Goal: Information Seeking & Learning: Learn about a topic

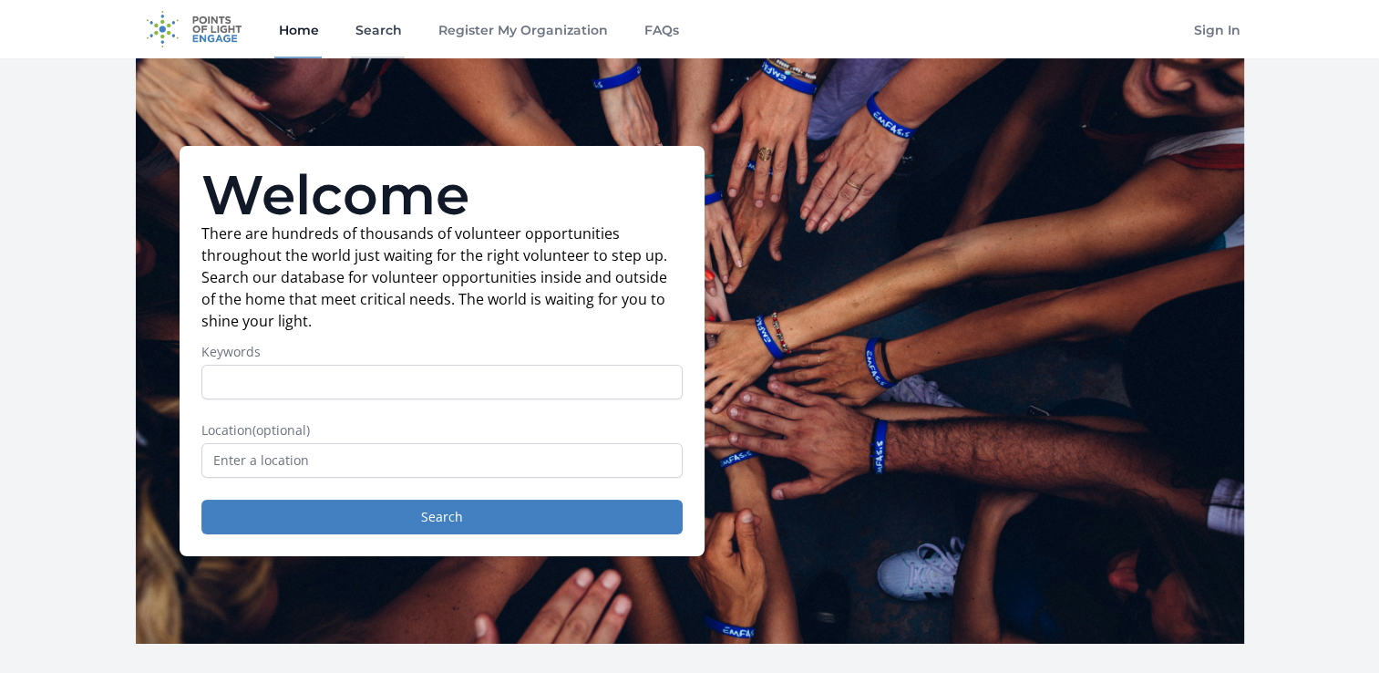
click at [394, 45] on link "Search" at bounding box center [378, 29] width 54 height 58
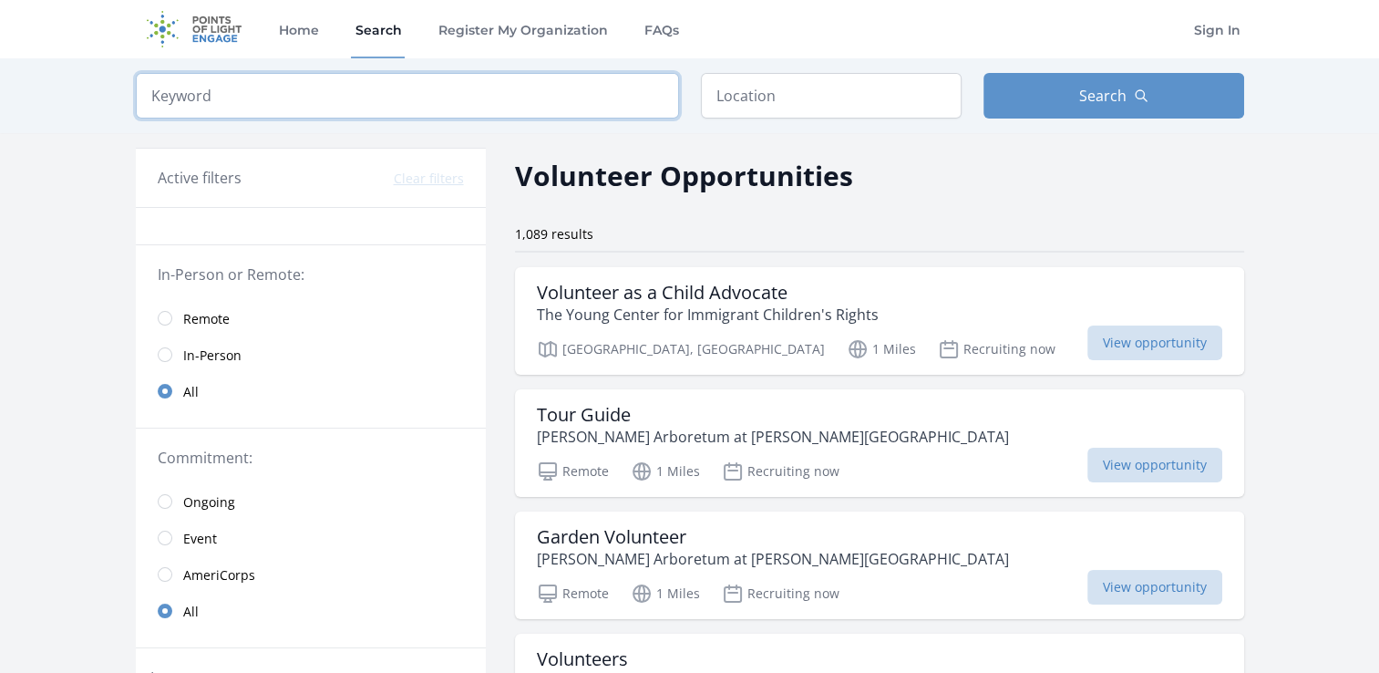
click at [365, 97] on input "search" at bounding box center [407, 96] width 543 height 46
click at [180, 312] on link "Remote" at bounding box center [311, 318] width 350 height 36
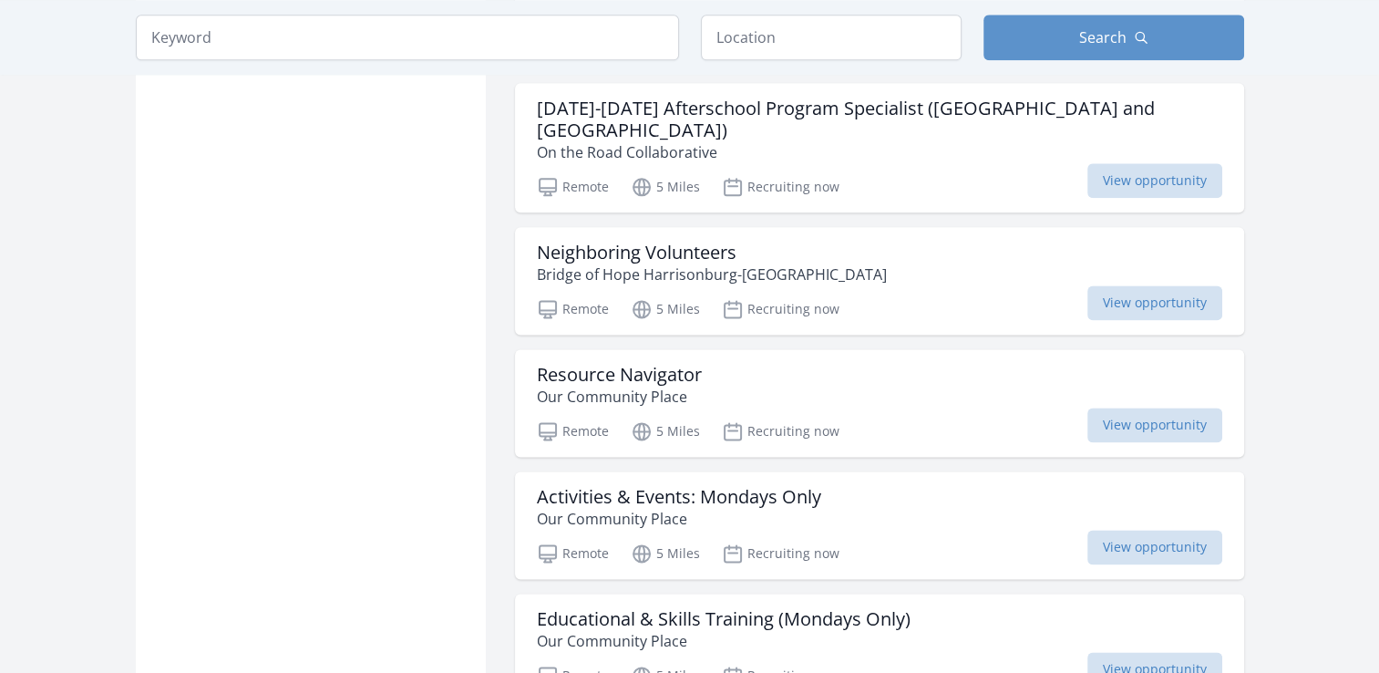
scroll to position [2306, 0]
